Goal: Information Seeking & Learning: Learn about a topic

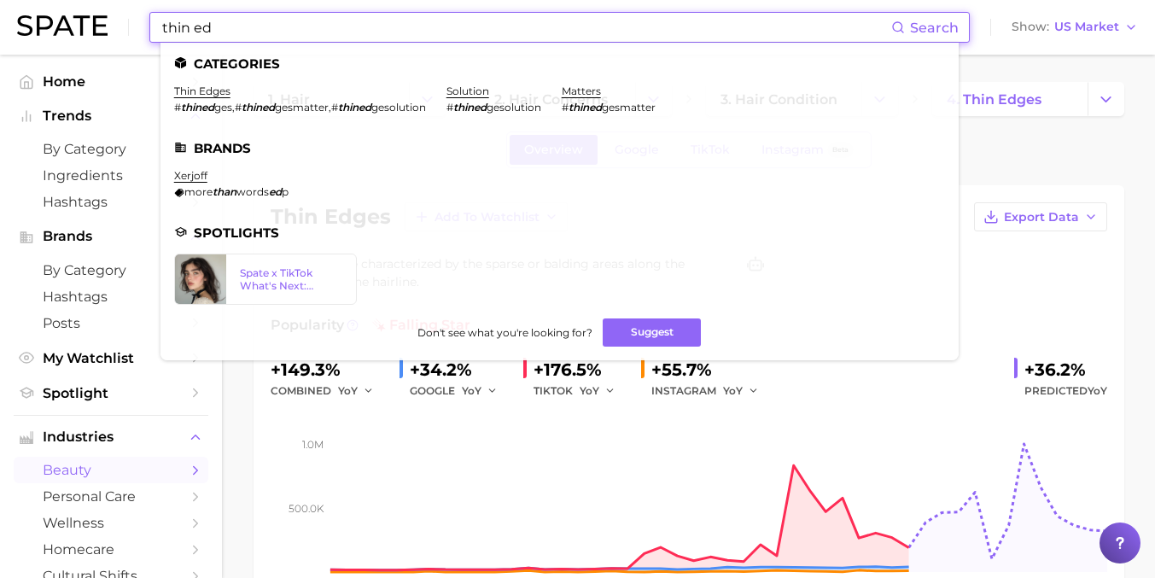
click at [314, 25] on input "thin ed" at bounding box center [525, 27] width 731 height 29
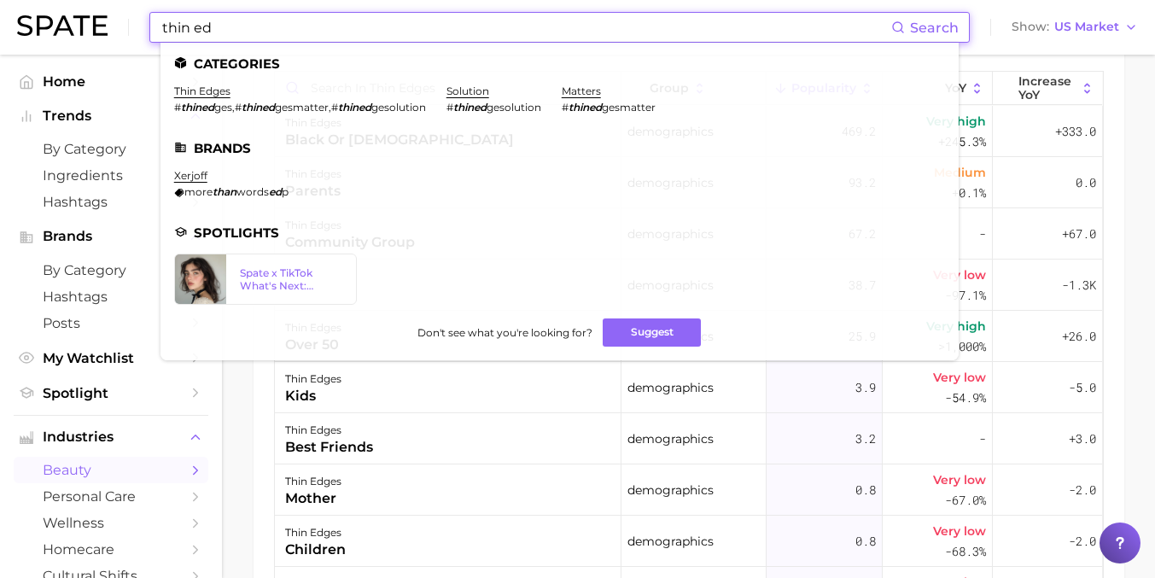
drag, startPoint x: 0, startPoint y: 0, endPoint x: 125, endPoint y: 23, distance: 126.7
click at [125, 23] on div "thin ed Search Categories thin edges # thined ges , # thined gesmatter , # thin…" at bounding box center [577, 27] width 1121 height 55
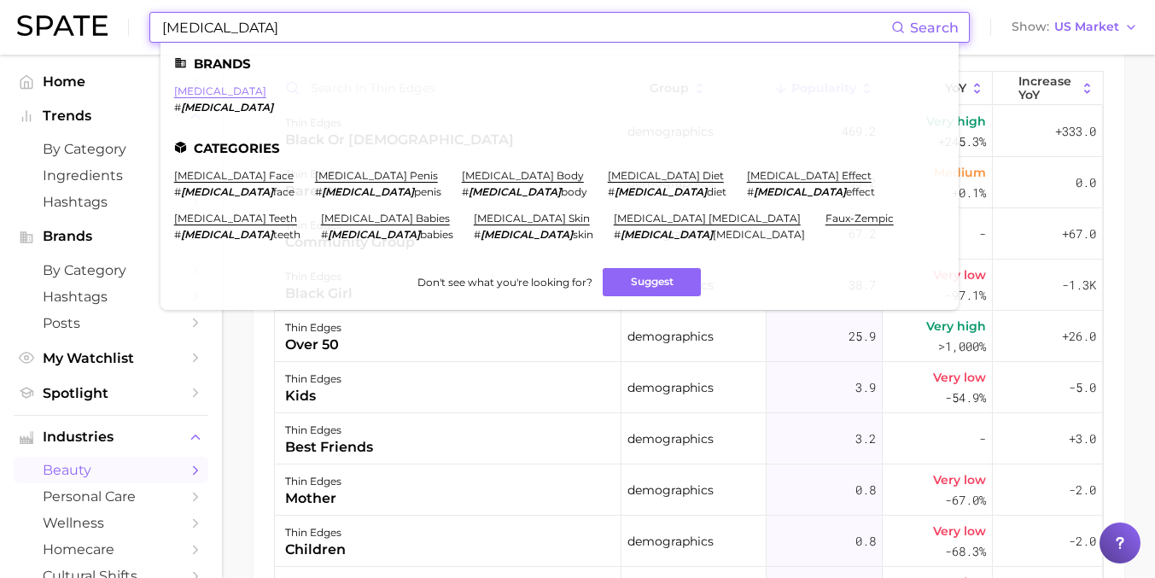
type input "[MEDICAL_DATA]"
click at [192, 96] on link "[MEDICAL_DATA]" at bounding box center [220, 91] width 92 height 13
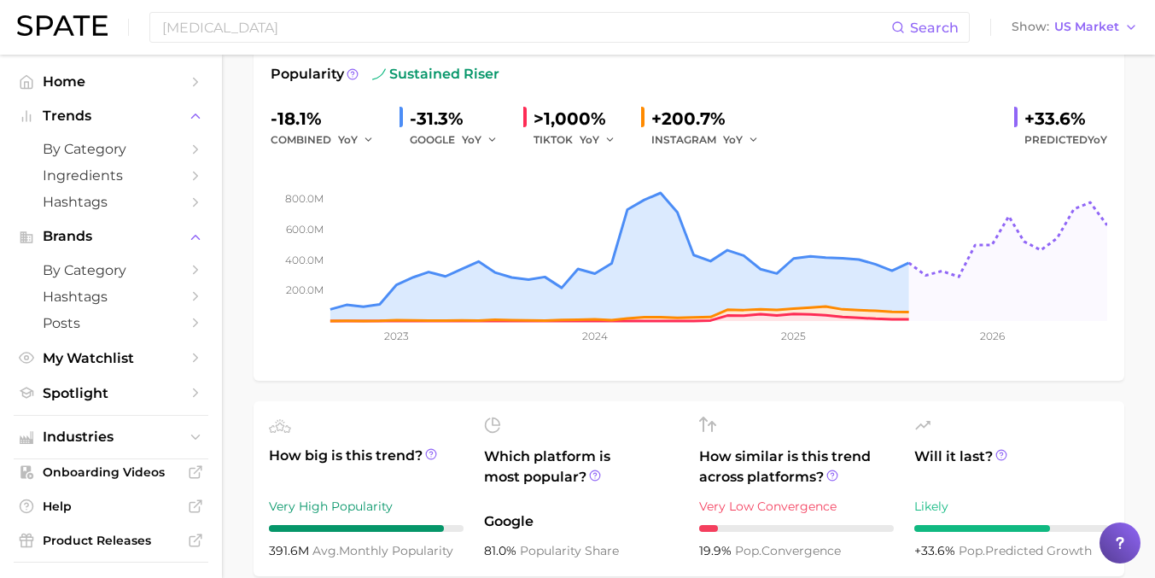
scroll to position [732, 0]
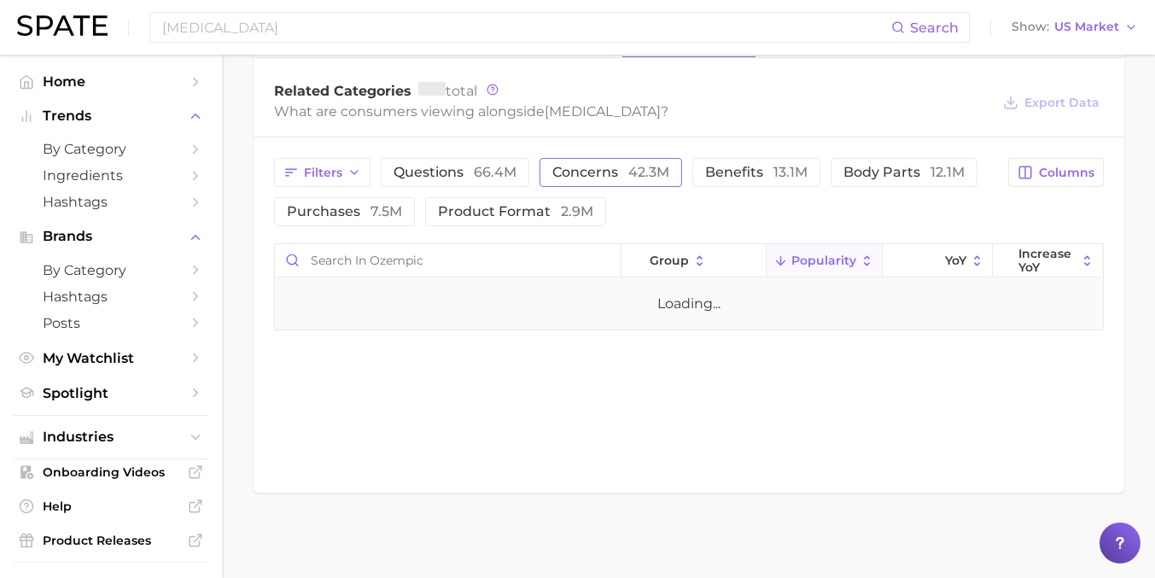
click at [567, 162] on button "concerns 42.3m" at bounding box center [611, 172] width 143 height 29
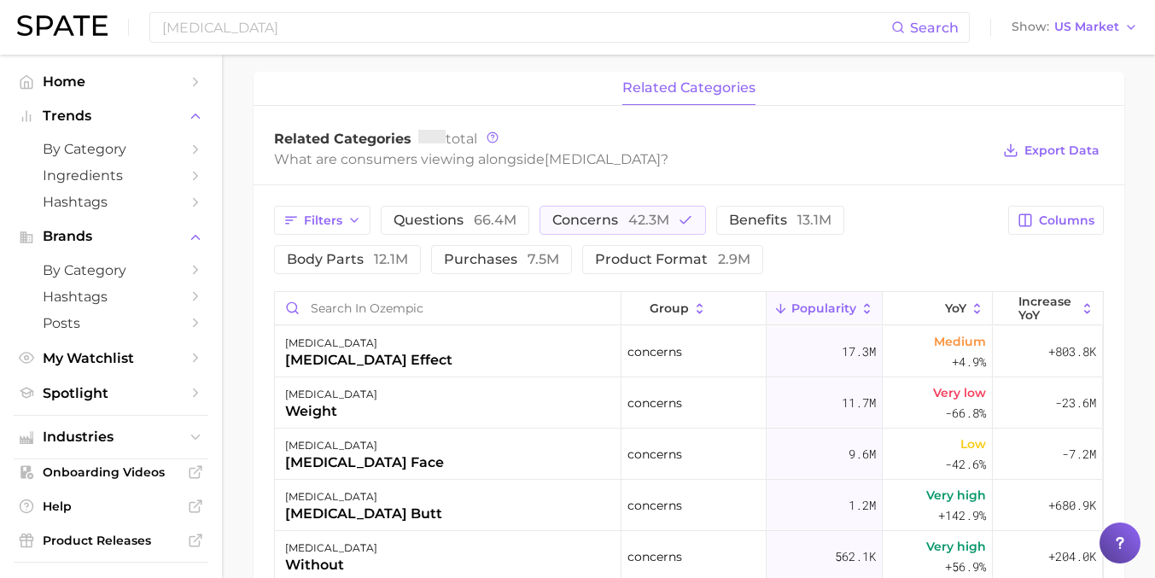
scroll to position [666, 0]
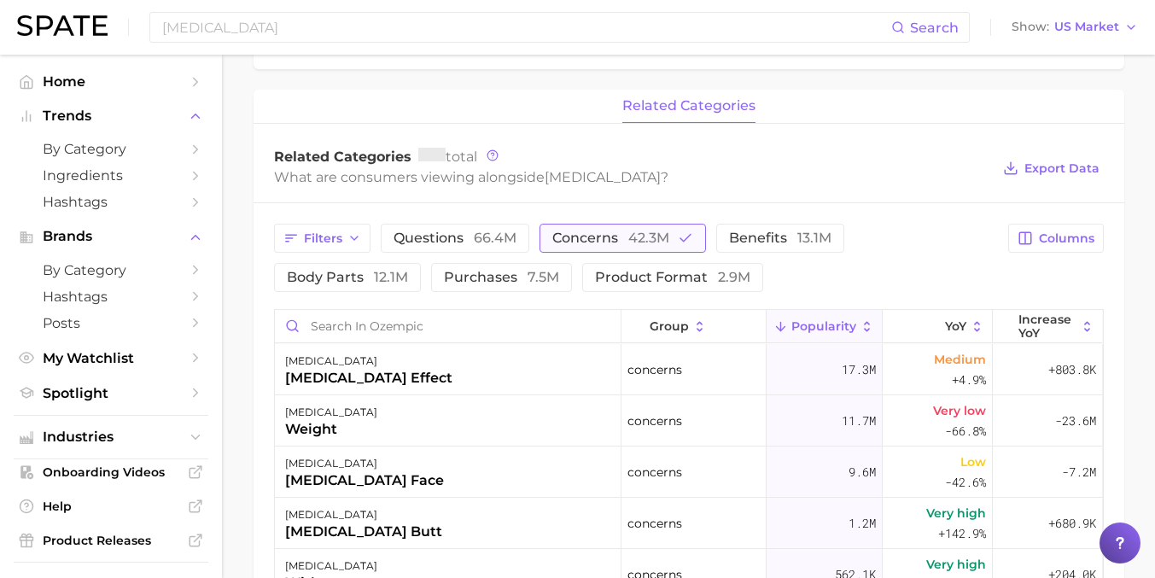
click at [600, 245] on span "concerns 42.3m" at bounding box center [610, 238] width 117 height 14
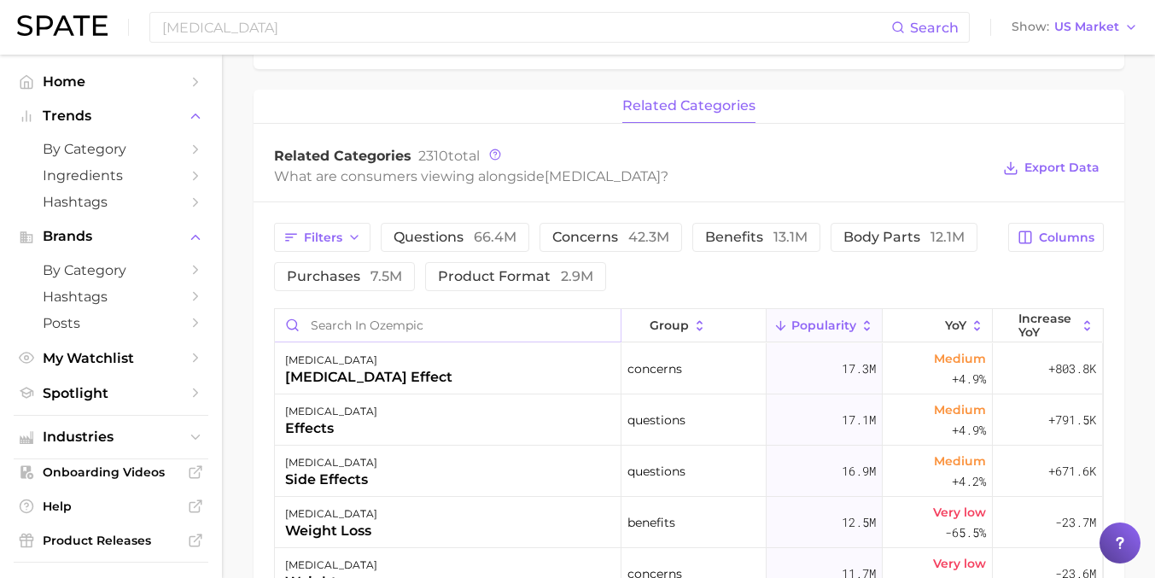
click at [511, 311] on input "Search in ozempic" at bounding box center [448, 325] width 346 height 32
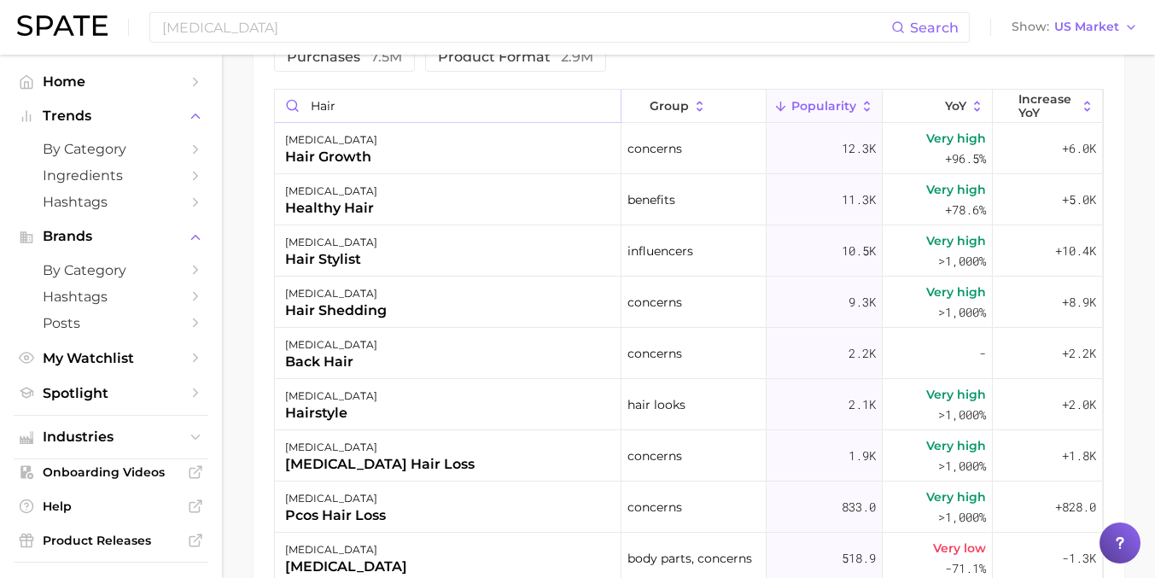
scroll to position [889, 0]
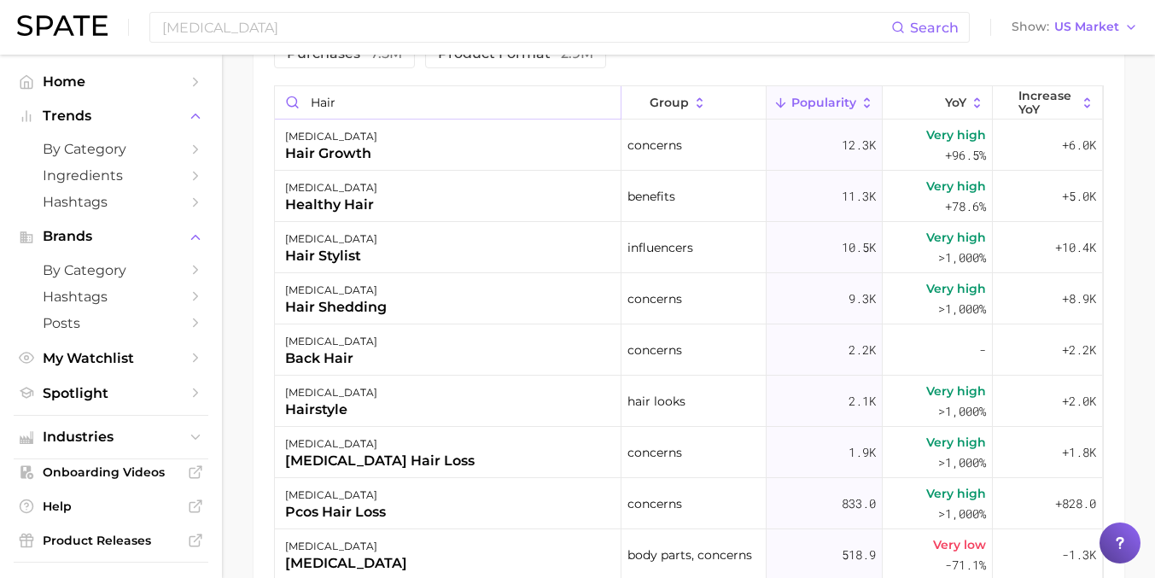
type input "hair"
